Goal: Information Seeking & Learning: Learn about a topic

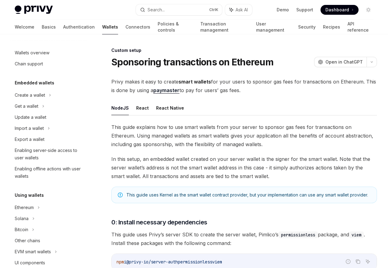
scroll to position [295, 0]
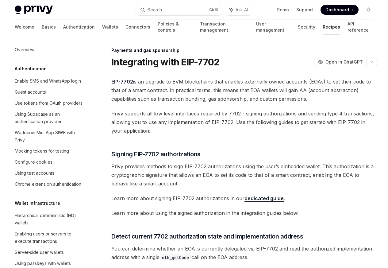
scroll to position [539, 0]
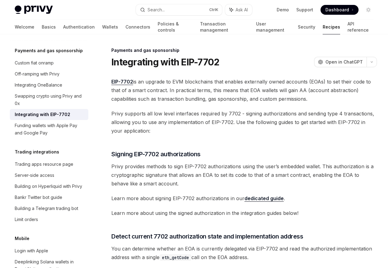
scroll to position [221, 0]
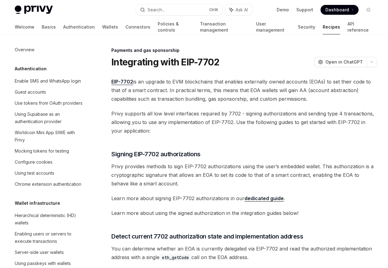
scroll to position [539, 0]
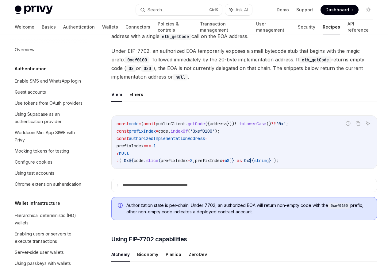
scroll to position [539, 0]
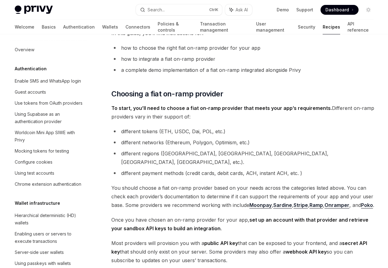
scroll to position [488, 0]
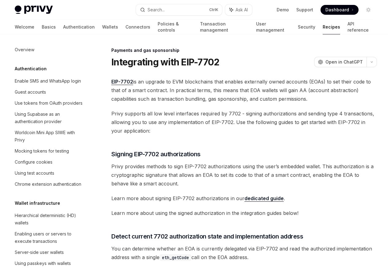
scroll to position [539, 0]
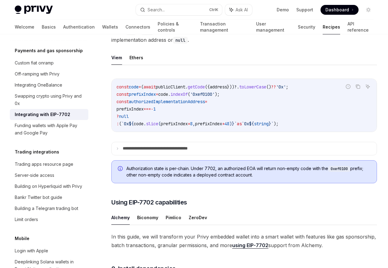
scroll to position [515, 0]
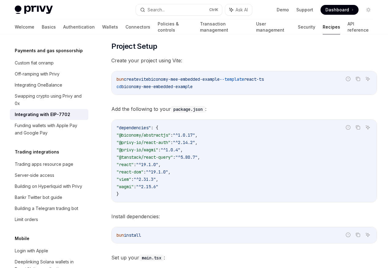
type textarea "*"
